Goal: Information Seeking & Learning: Learn about a topic

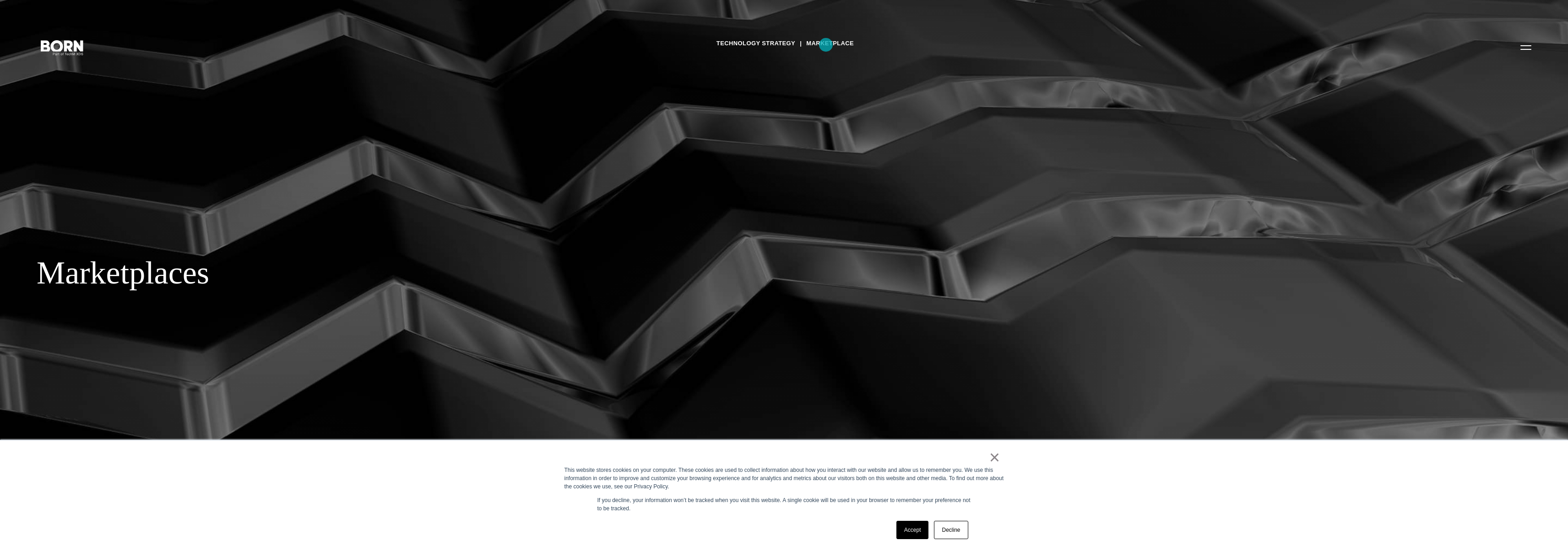
click at [826, 45] on link "Marketplace" at bounding box center [830, 43] width 47 height 14
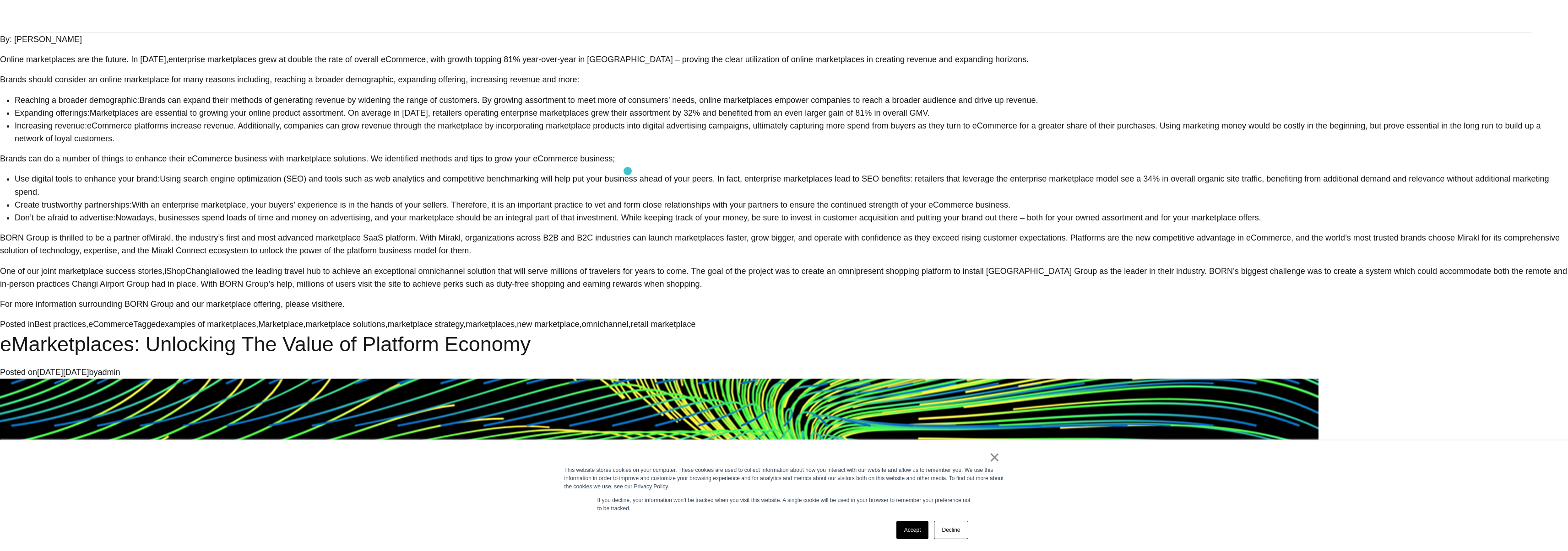
scroll to position [741, 0]
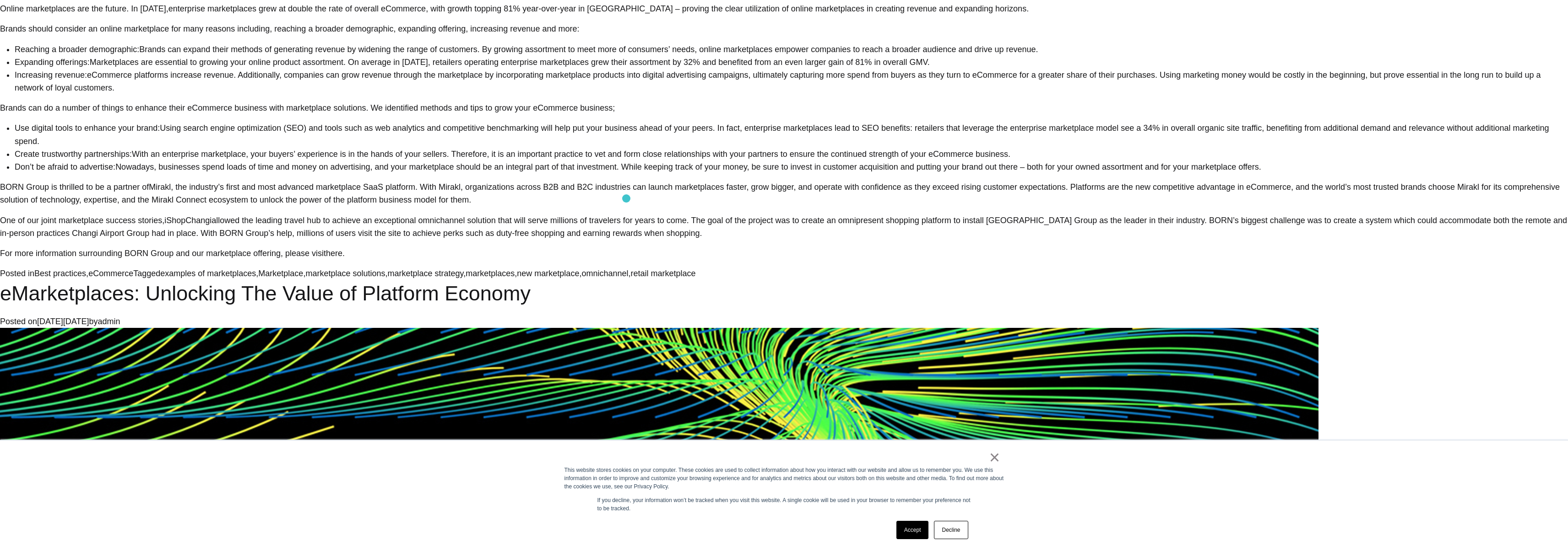
click at [637, 192] on p "BORN Group is thrilled to be a partner of Mirakl , the industry’s first and mos…" at bounding box center [784, 193] width 1568 height 26
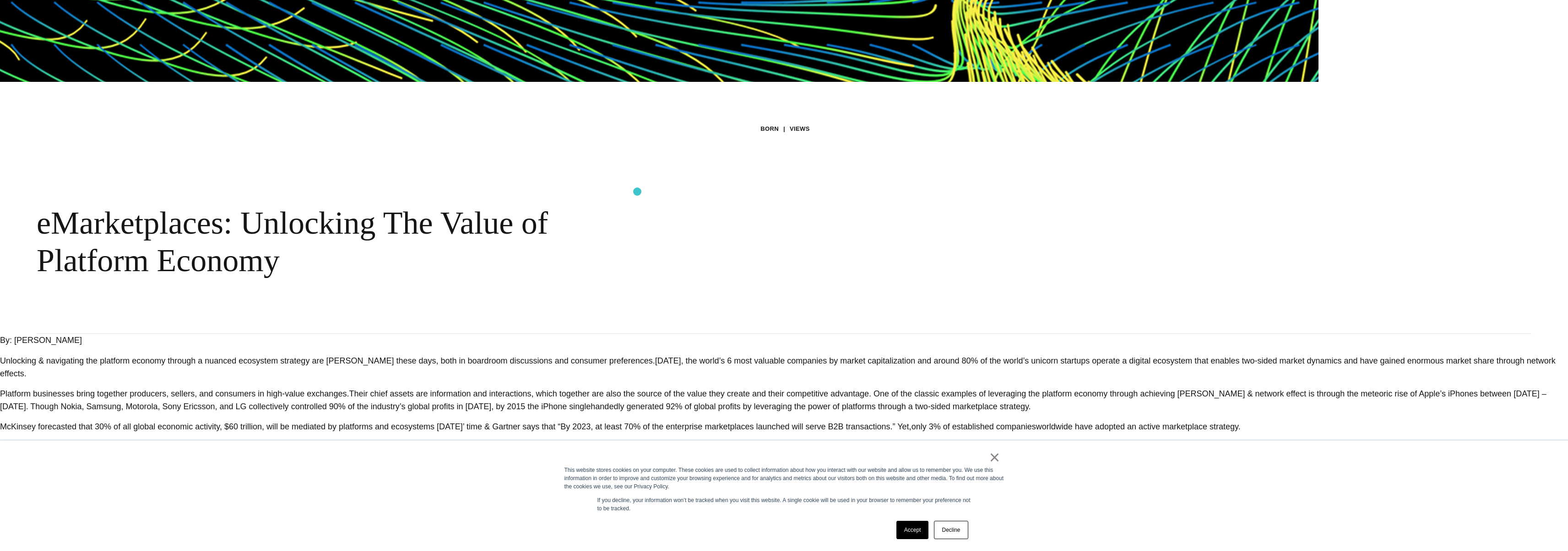
scroll to position [1421, 0]
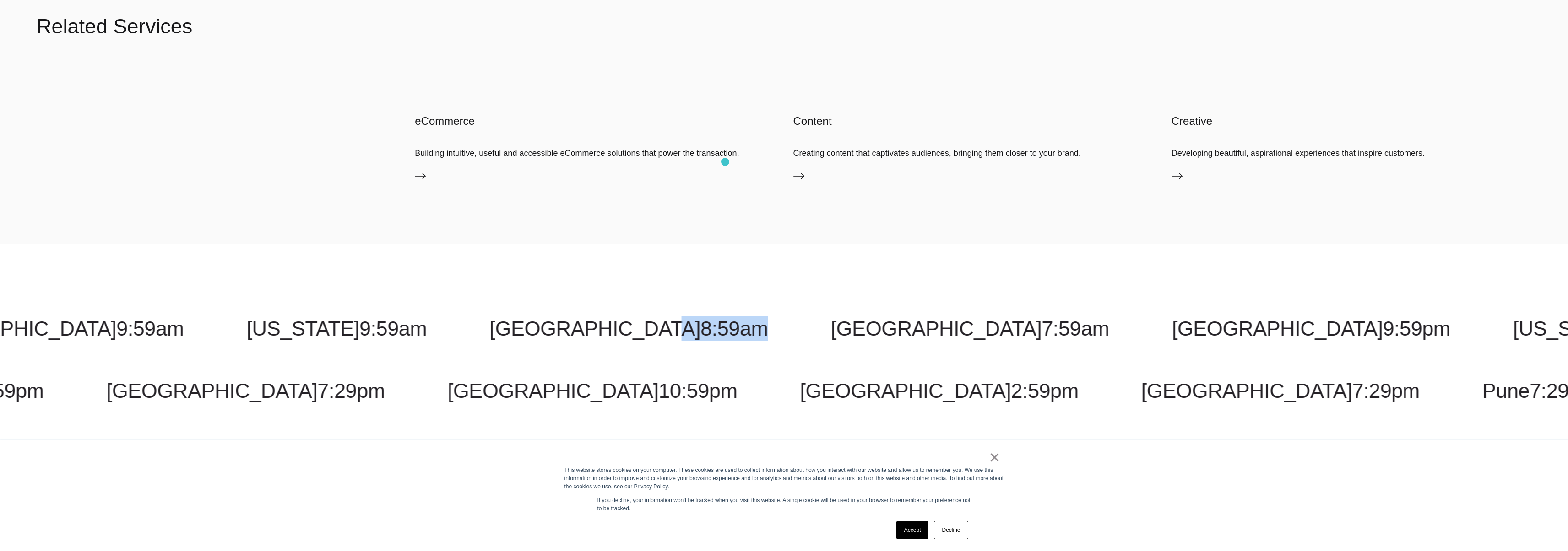
scroll to position [1409, 0]
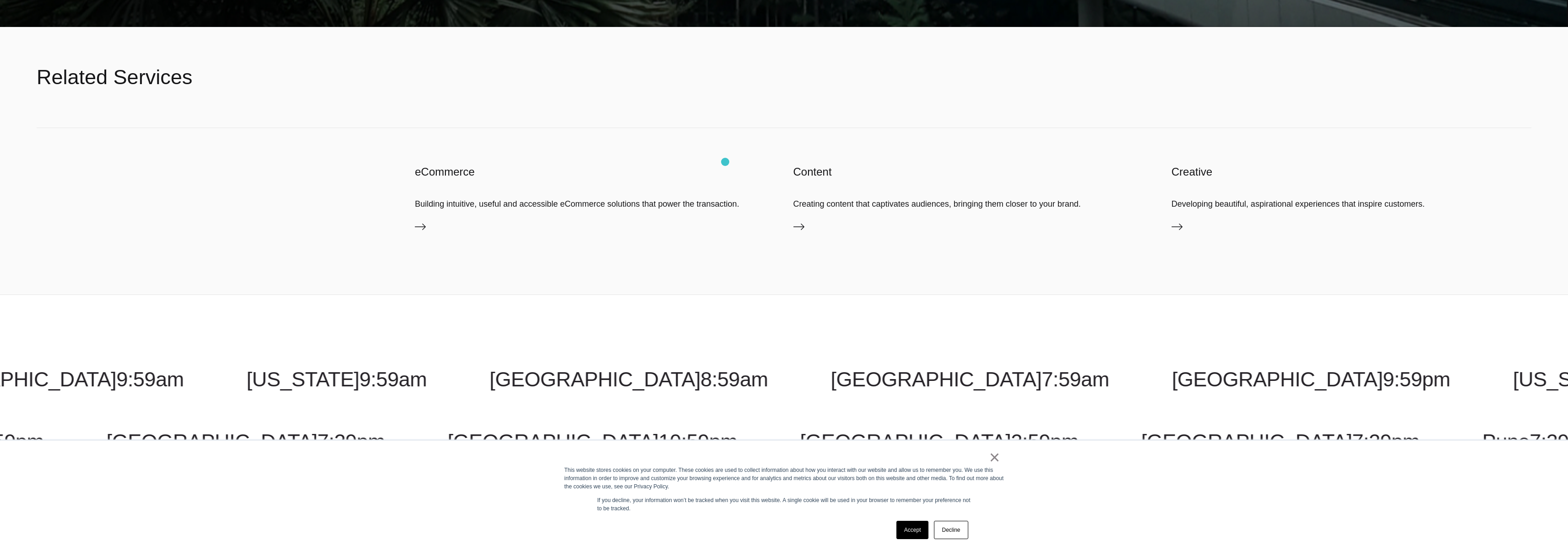
click at [725, 162] on div "eCommerce Building intuitive, useful and accessible eCommerce solutions that po…" at bounding box center [784, 212] width 1495 height 167
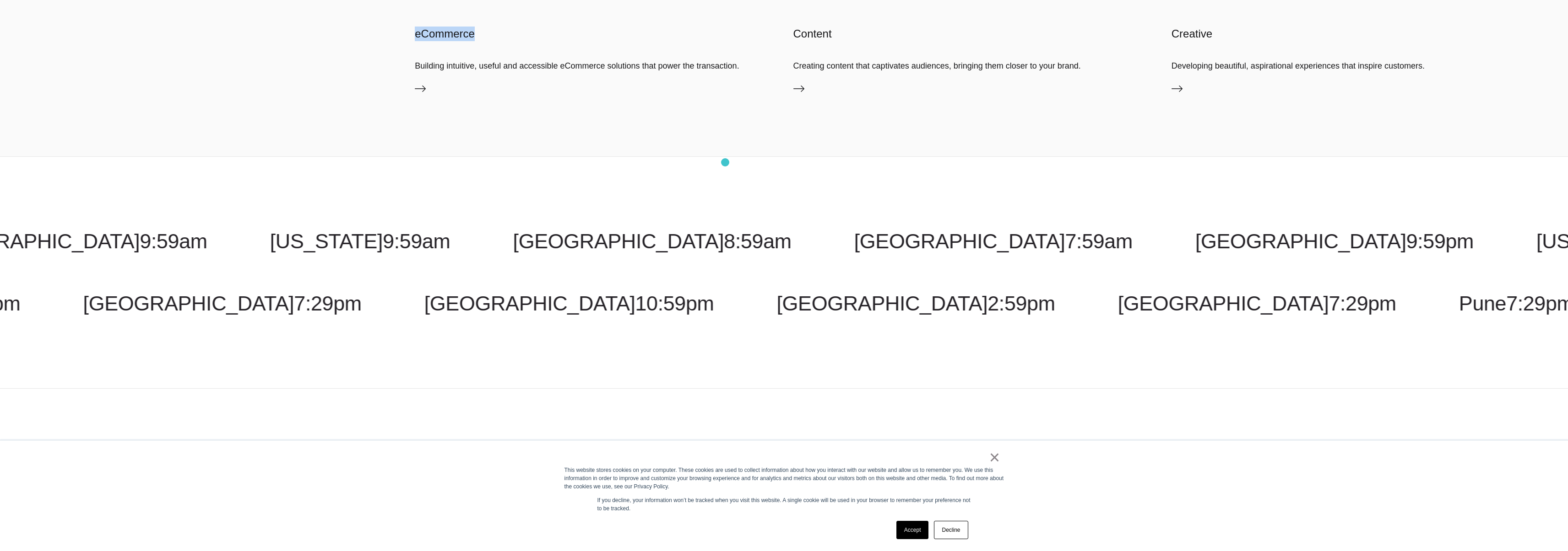
scroll to position [1689, 0]
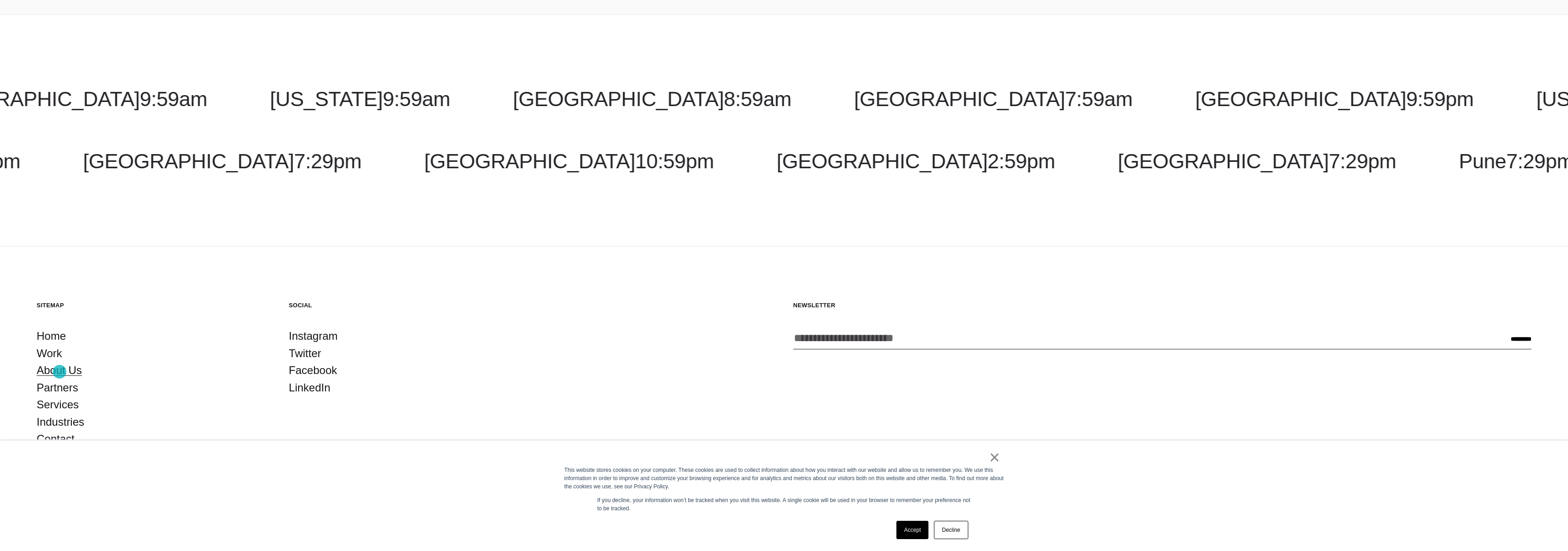
click at [58, 369] on link "About Us" at bounding box center [59, 370] width 45 height 18
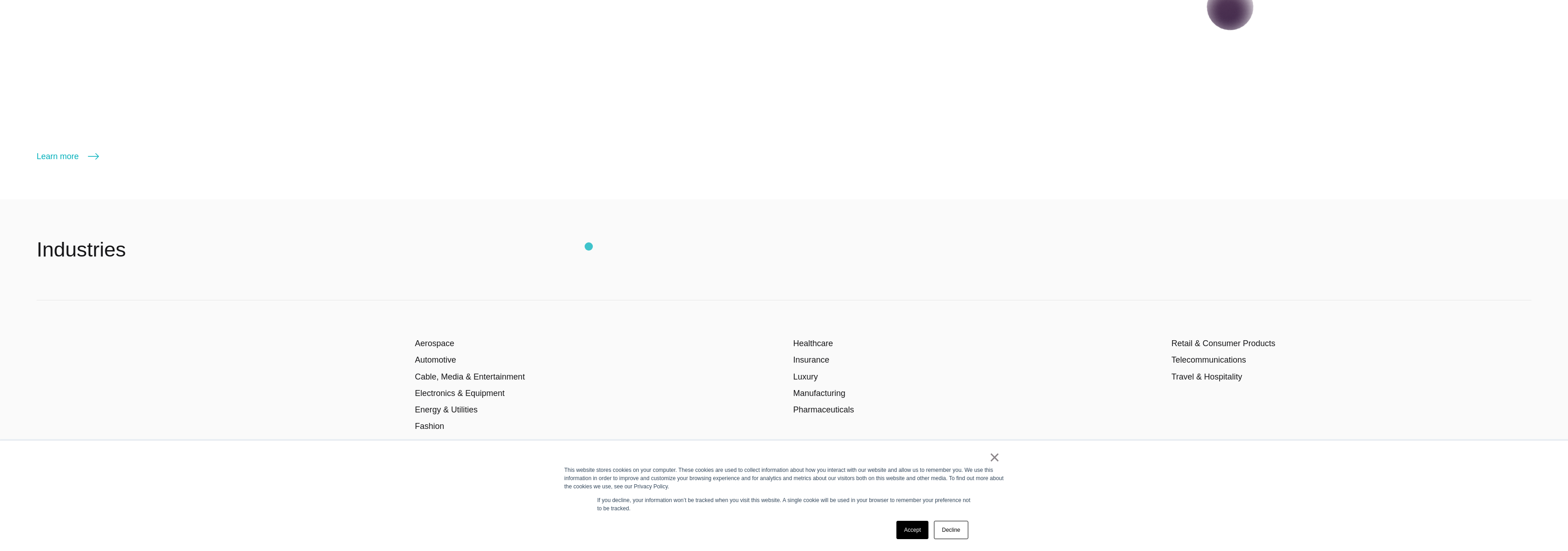
scroll to position [1816, 0]
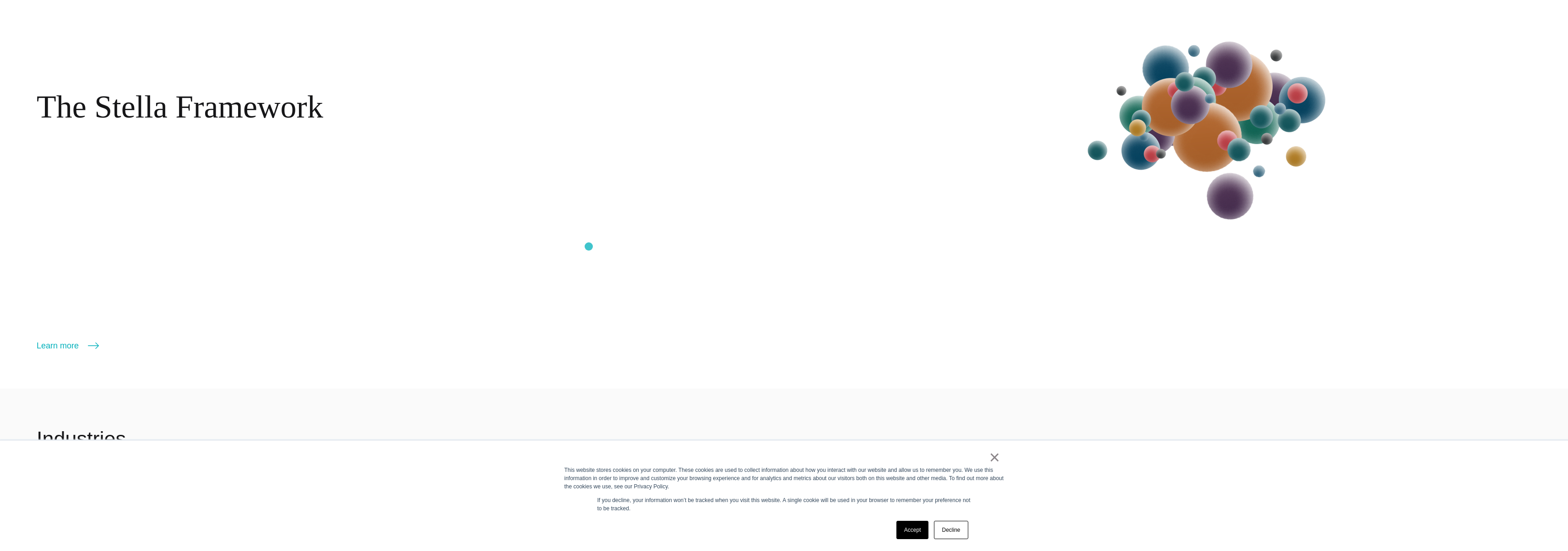
click at [589, 246] on div "The Stella Framework Learn more More" at bounding box center [425, 126] width 777 height 451
click at [71, 343] on link "Learn more" at bounding box center [68, 345] width 62 height 13
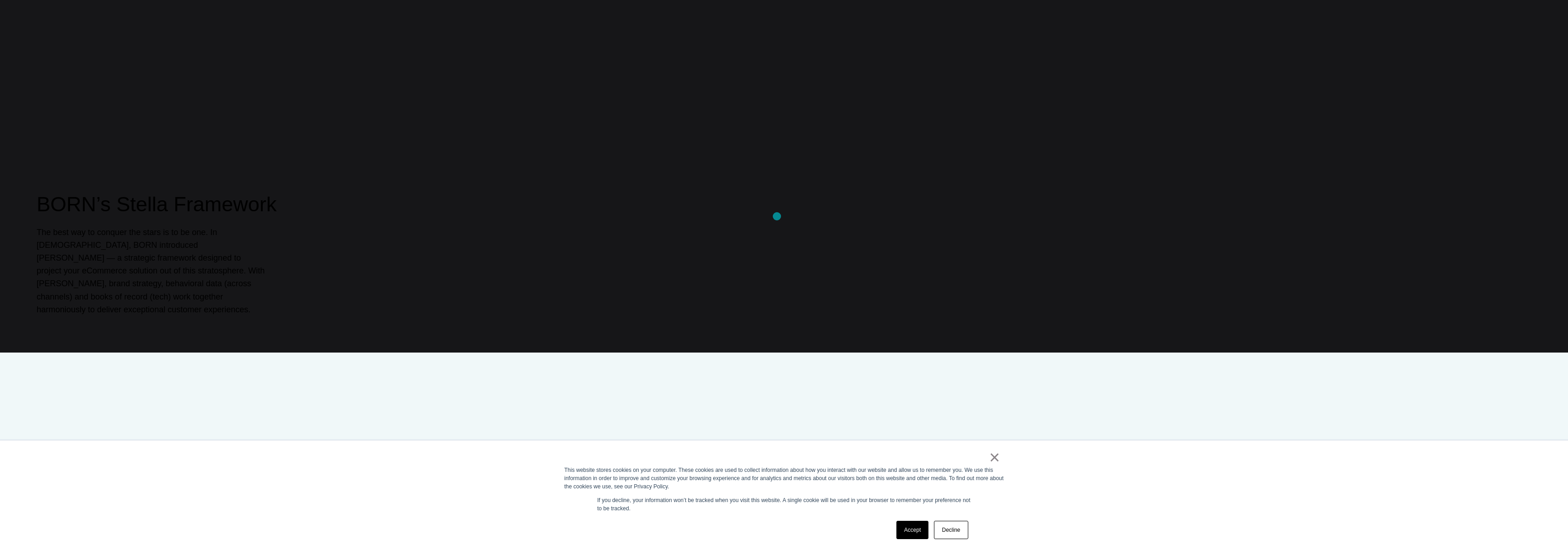
scroll to position [800, 0]
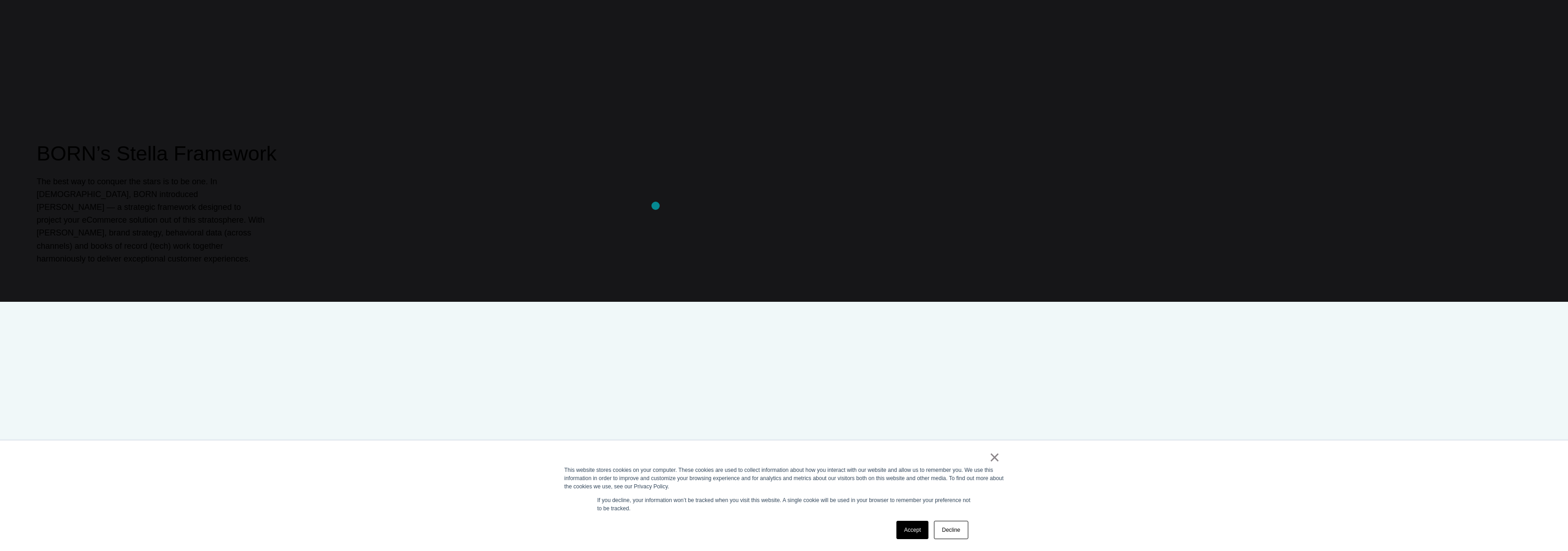
click at [656, 206] on div "BORN’s Stella Framework The best way to conquer the stars is to be one. In [DEM…" at bounding box center [784, 203] width 1495 height 125
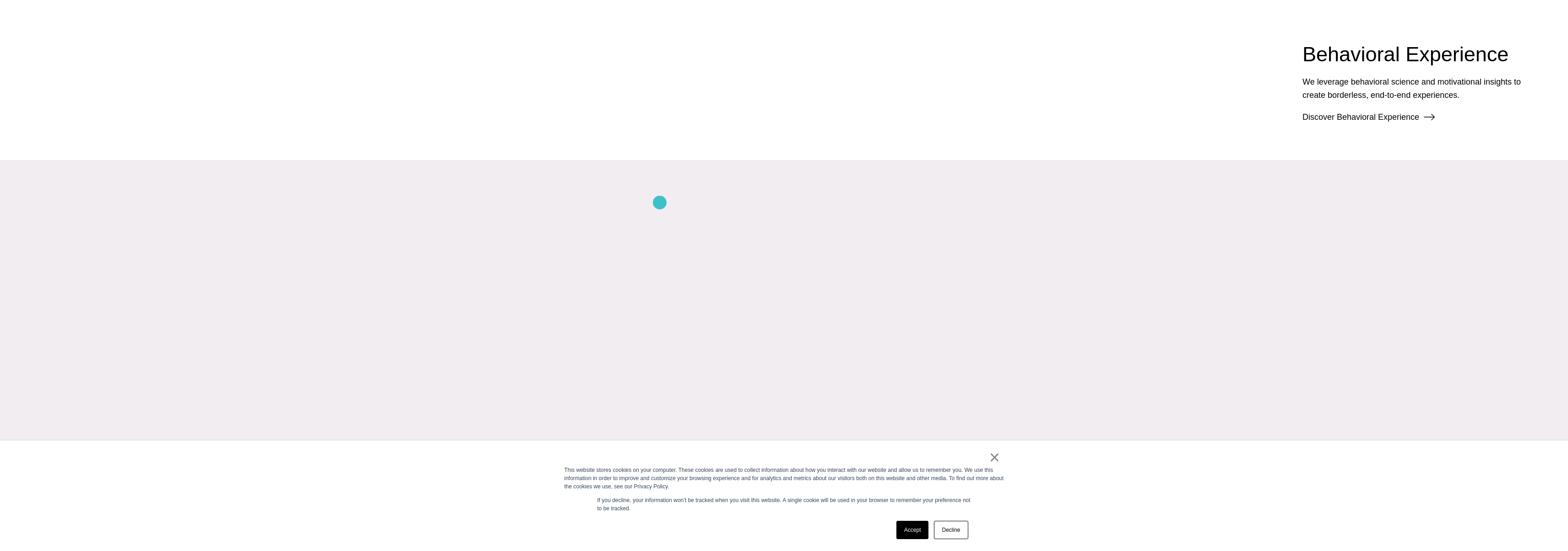
scroll to position [2146, 0]
